Goal: Task Accomplishment & Management: Manage account settings

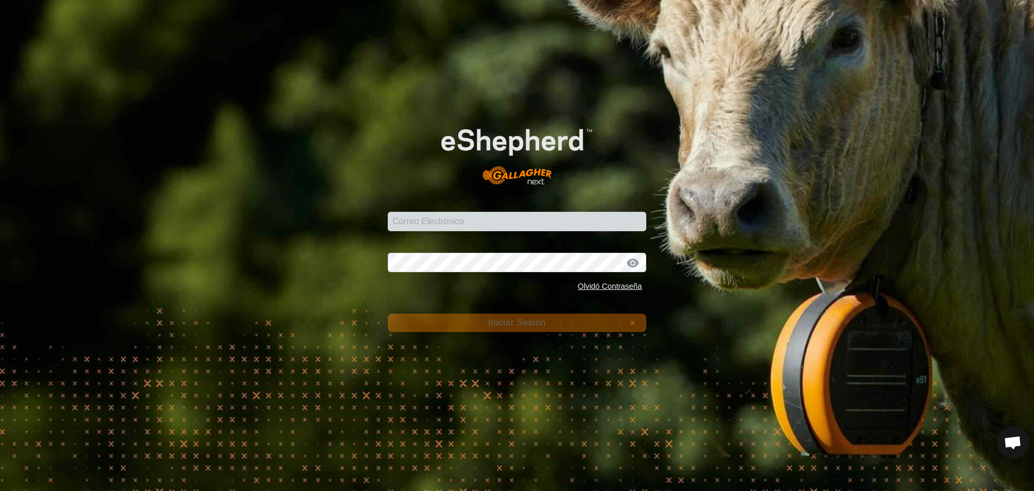
type input "[EMAIL_ADDRESS][DOMAIN_NAME]"
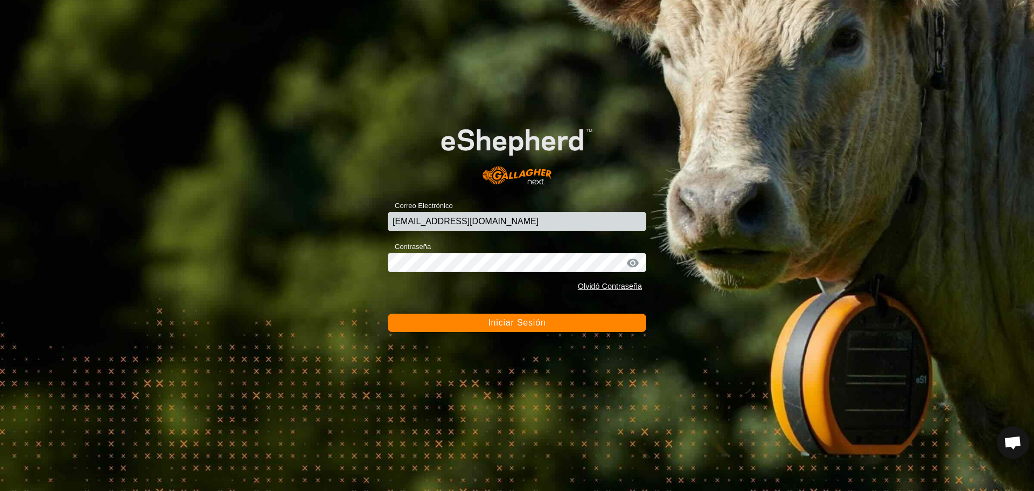
click at [526, 321] on span "Iniciar Sesión" at bounding box center [517, 322] width 58 height 9
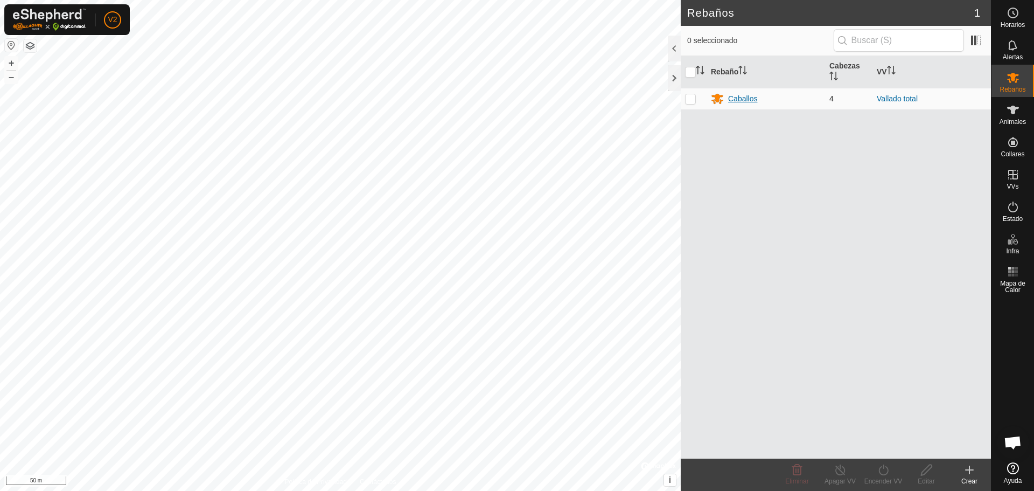
click at [744, 96] on div "Caballos" at bounding box center [742, 98] width 29 height 11
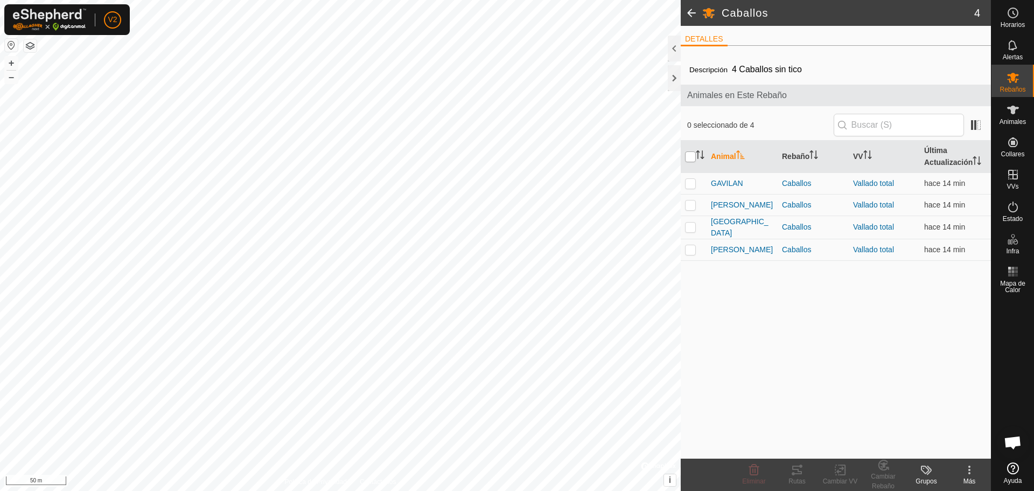
click at [690, 158] on input "checkbox" at bounding box center [690, 156] width 11 height 11
checkbox input "true"
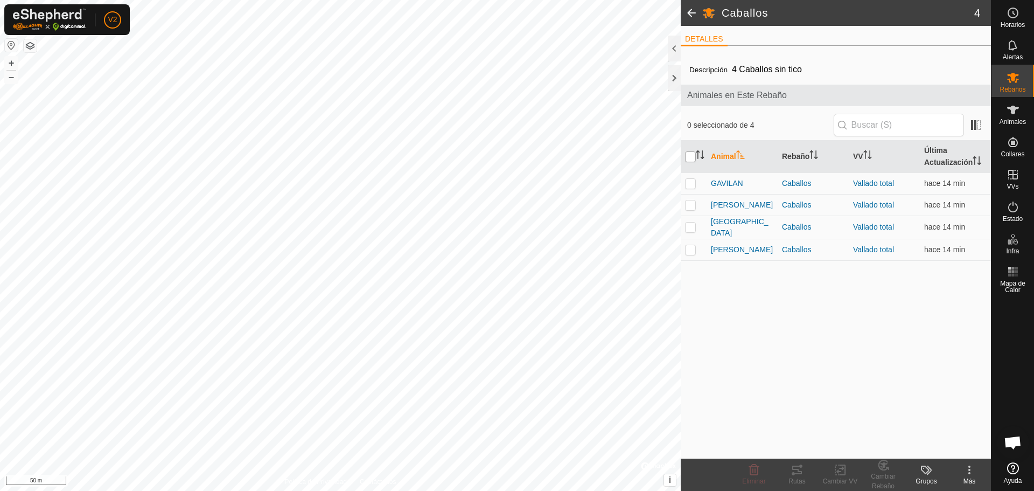
checkbox input "true"
click at [795, 469] on icon at bounding box center [797, 469] width 10 height 9
